Goal: Task Accomplishment & Management: Use online tool/utility

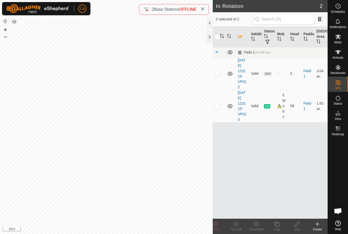
click at [219, 75] on p-checkbox at bounding box center [217, 73] width 5 height 4
click at [221, 76] on td at bounding box center [219, 73] width 12 height 32
checkbox input "false"
click at [338, 39] on icon at bounding box center [338, 37] width 6 height 6
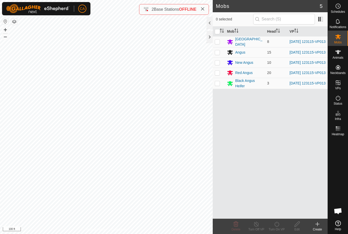
click at [216, 30] on input "checkbox" at bounding box center [217, 31] width 5 height 5
checkbox input "true"
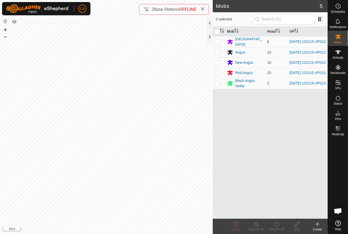
checkbox input "true"
click at [280, 226] on turn-on-svg-icon at bounding box center [276, 224] width 20 height 6
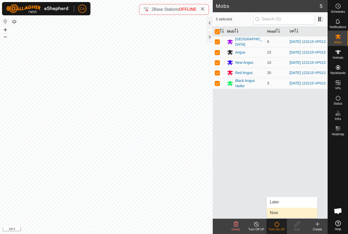
click at [287, 212] on link "Now" at bounding box center [292, 212] width 50 height 10
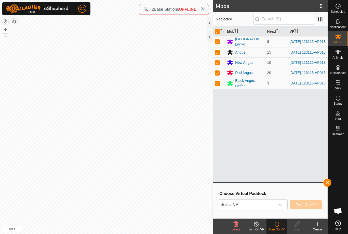
click at [271, 206] on span "Select VP" at bounding box center [246, 204] width 57 height 10
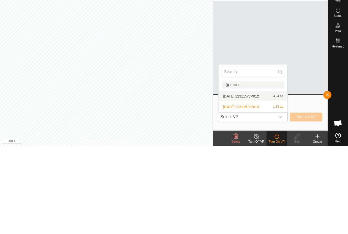
click at [253, 181] on div "[DATE] 123115-VP012 3.04 ac" at bounding box center [253, 184] width 63 height 6
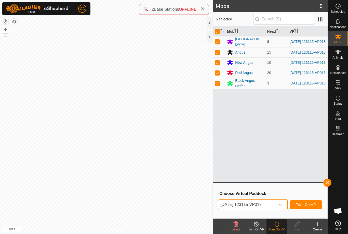
click at [310, 208] on button "Turn On VP" at bounding box center [306, 204] width 33 height 9
